Goal: Task Accomplishment & Management: Use online tool/utility

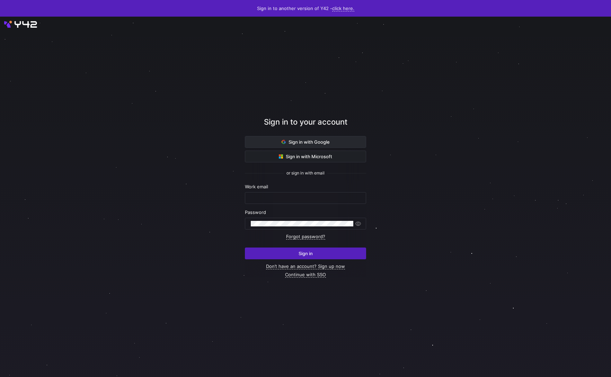
click at [313, 142] on span "Sign in with Google" at bounding box center [305, 142] width 48 height 6
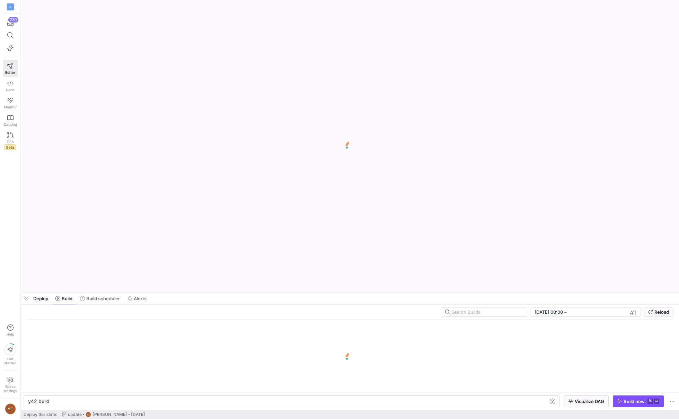
scroll to position [0, 21]
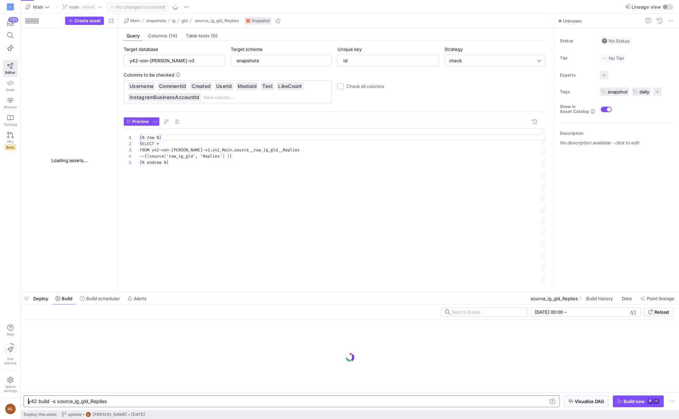
type textarea "y42 build -s source_ig_gld_Replies"
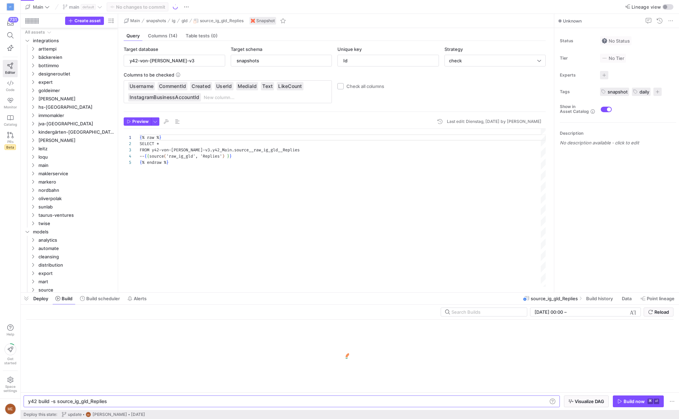
scroll to position [25, 0]
